Goal: Task Accomplishment & Management: Manage account settings

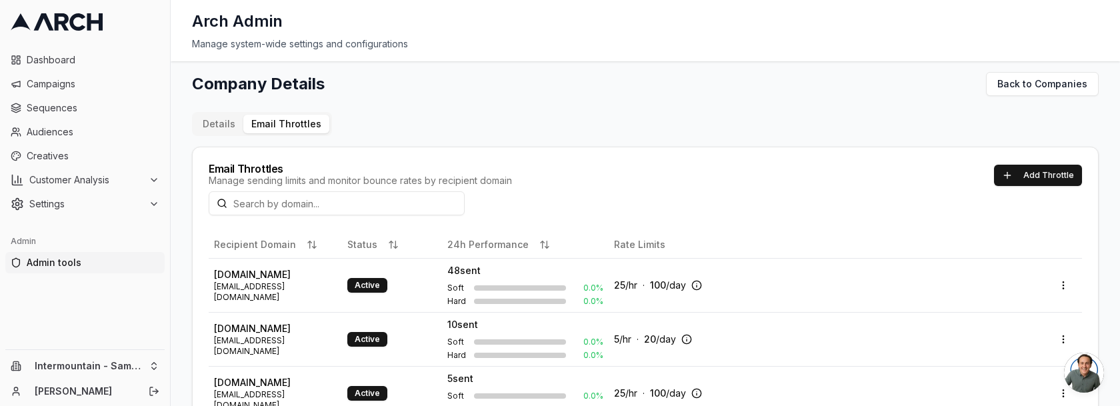
scroll to position [1, 0]
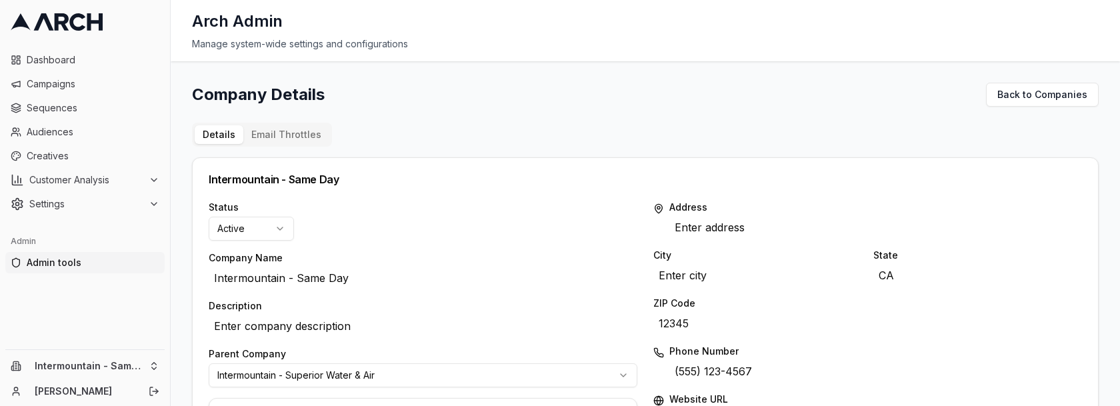
click at [274, 141] on button "Email Throttles" at bounding box center [286, 134] width 86 height 19
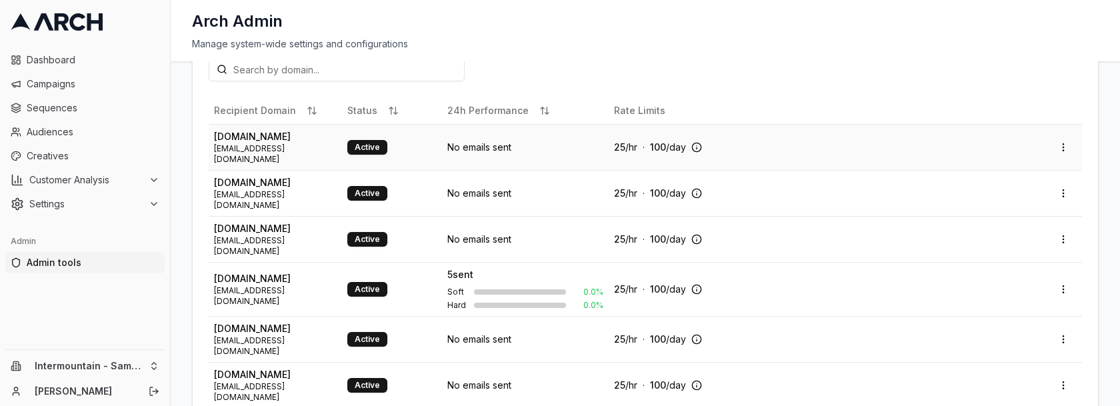
scroll to position [140, 0]
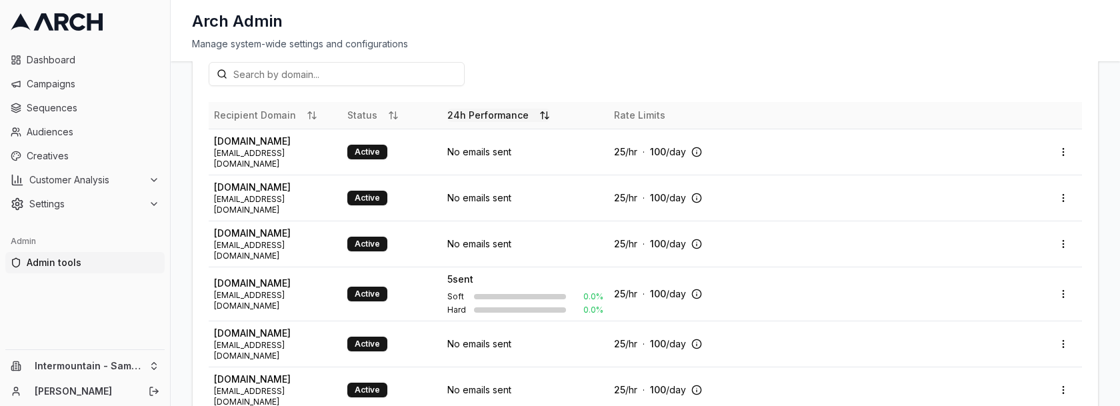
click at [463, 115] on button "24h Performance" at bounding box center [498, 115] width 103 height 13
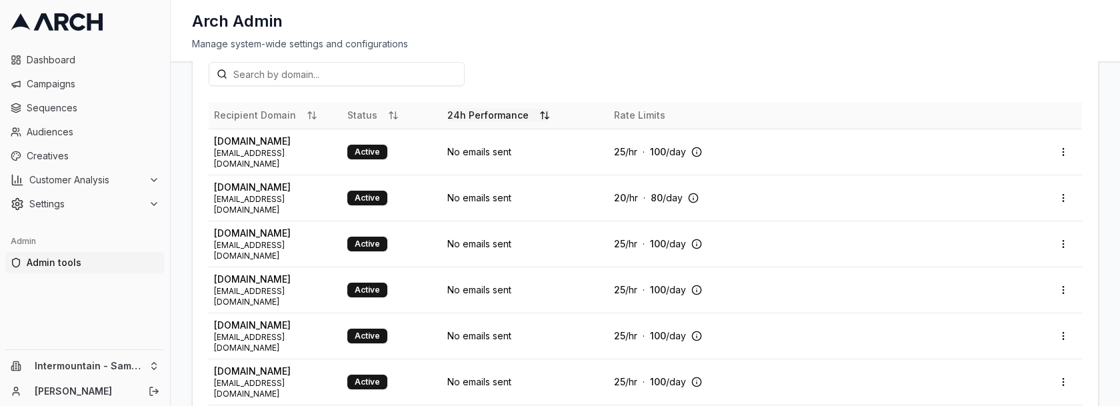
click at [463, 115] on button "24h Performance" at bounding box center [498, 115] width 103 height 13
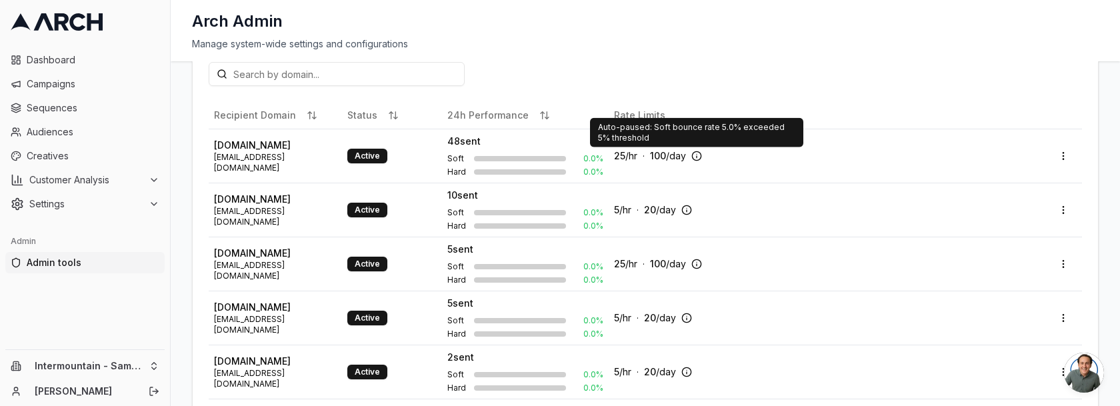
click at [631, 131] on div "Auto-paused: Soft bounce rate 5.0% exceeded 5% threshold Auto-paused: Soft boun…" at bounding box center [696, 132] width 213 height 29
copy div "Auto-paused: Soft bounce rate 5.0% exceeded 5% threshold"
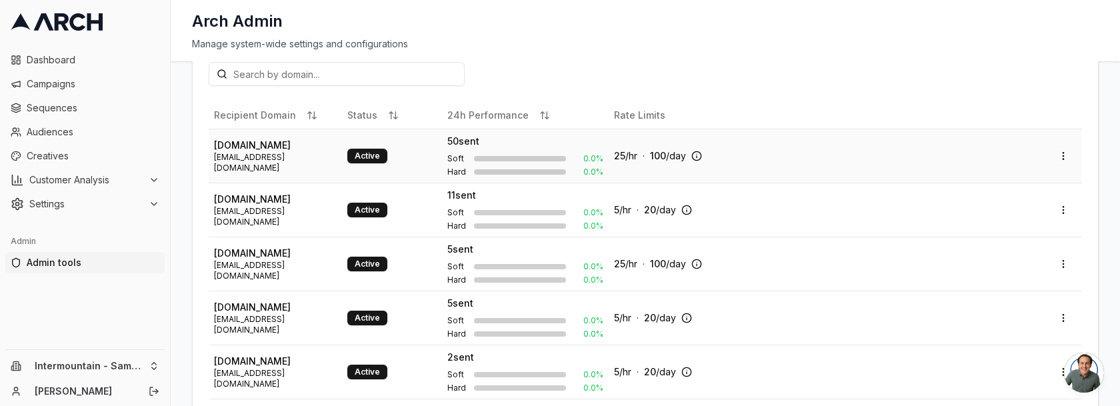
scroll to position [43, 0]
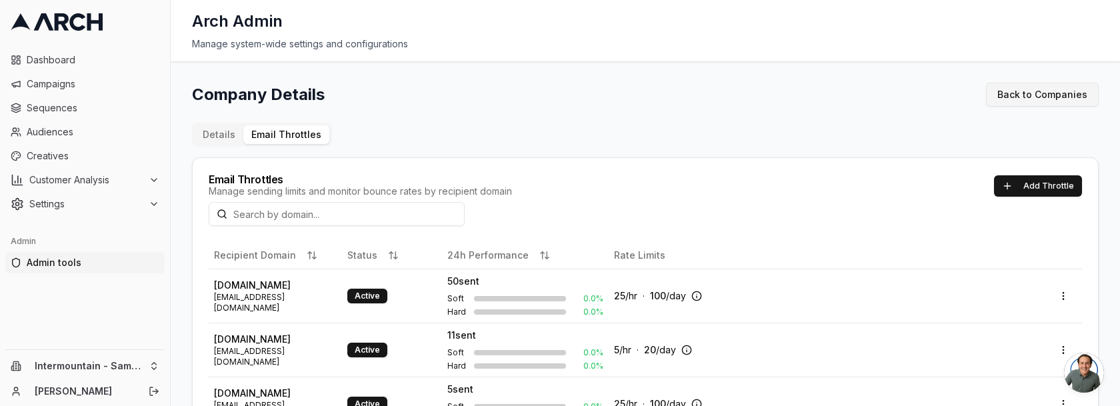
click at [1020, 97] on link "Back to Companies" at bounding box center [1042, 95] width 113 height 24
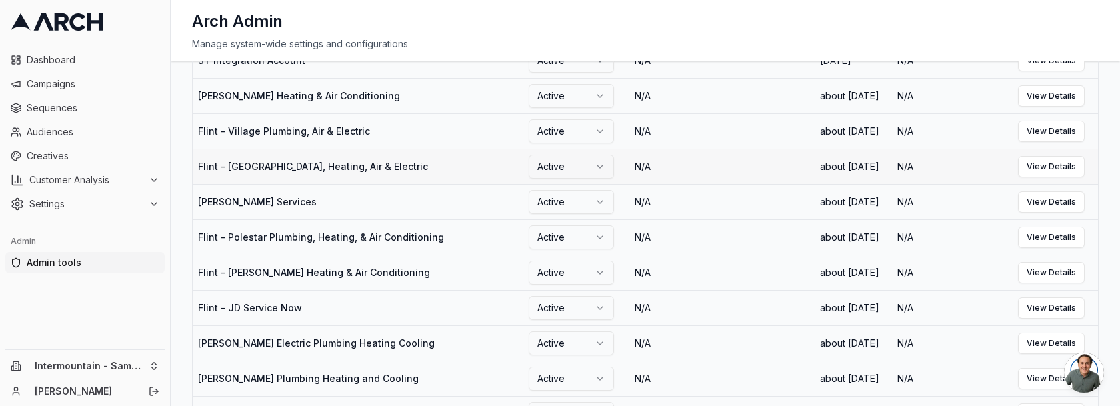
scroll to position [163, 0]
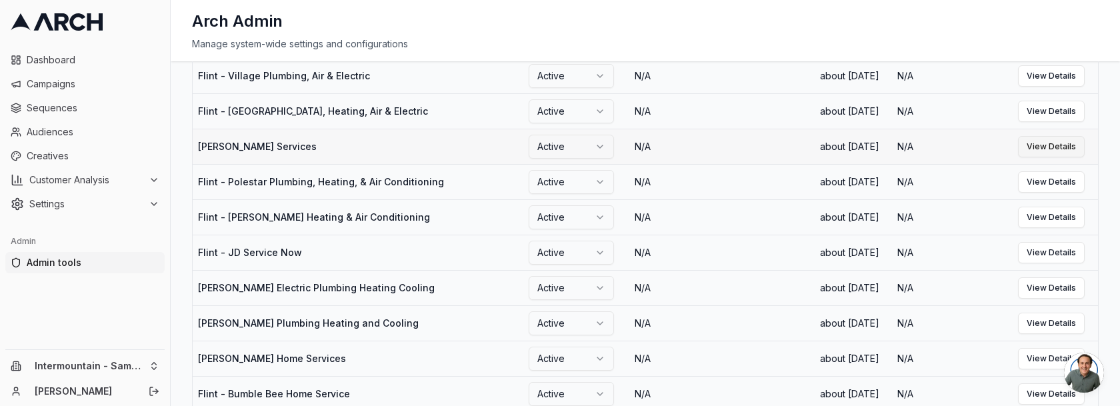
click at [1055, 157] on link "View Details" at bounding box center [1051, 146] width 67 height 21
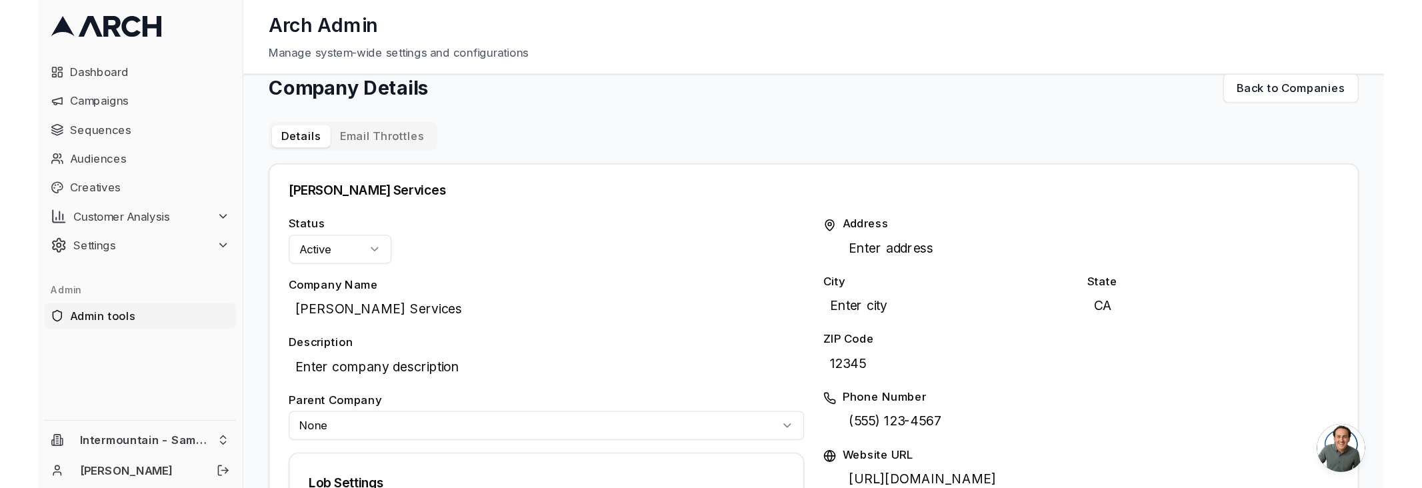
scroll to position [0, 0]
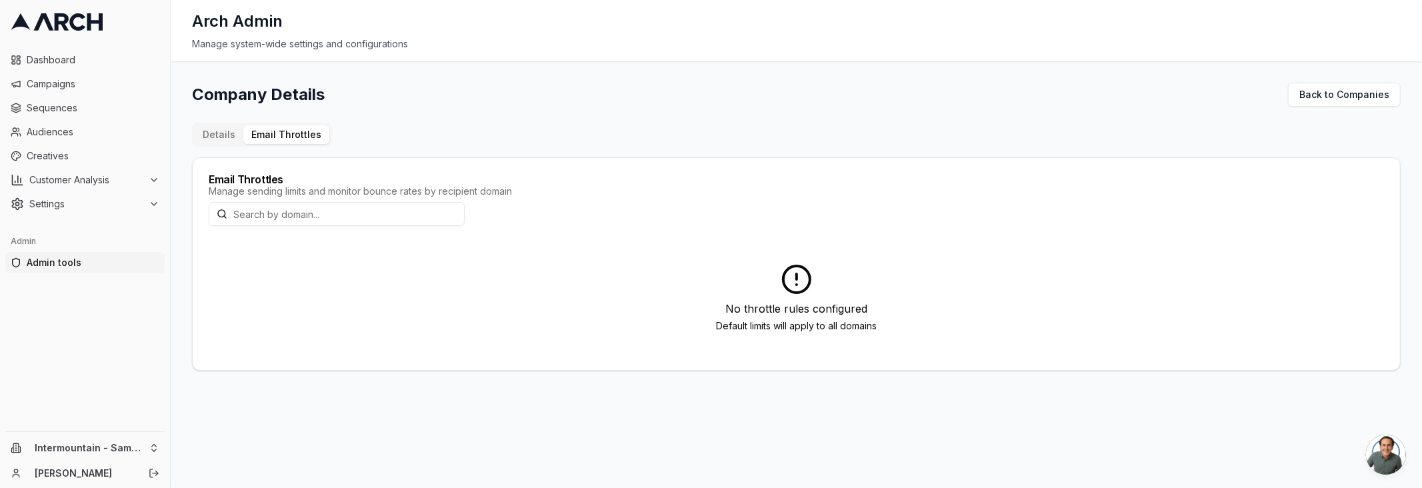
click at [669, 202] on div at bounding box center [797, 214] width 1176 height 24
